Goal: Task Accomplishment & Management: Manage account settings

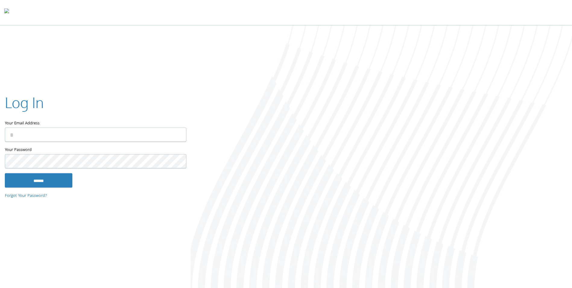
type input "**********"
click at [51, 179] on input "******" at bounding box center [39, 180] width 68 height 14
type input "**********"
click at [43, 179] on input "******" at bounding box center [39, 180] width 68 height 14
